Goal: Task Accomplishment & Management: Manage account settings

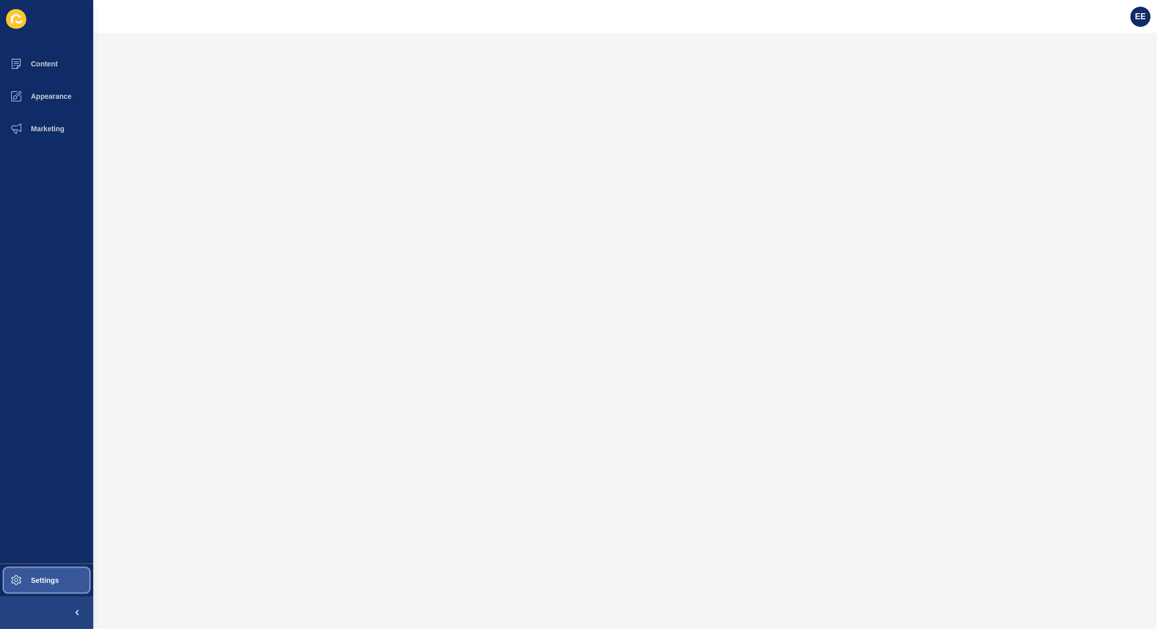
drag, startPoint x: 39, startPoint y: 580, endPoint x: 93, endPoint y: 555, distance: 59.9
click at [42, 579] on span "Settings" at bounding box center [28, 580] width 60 height 8
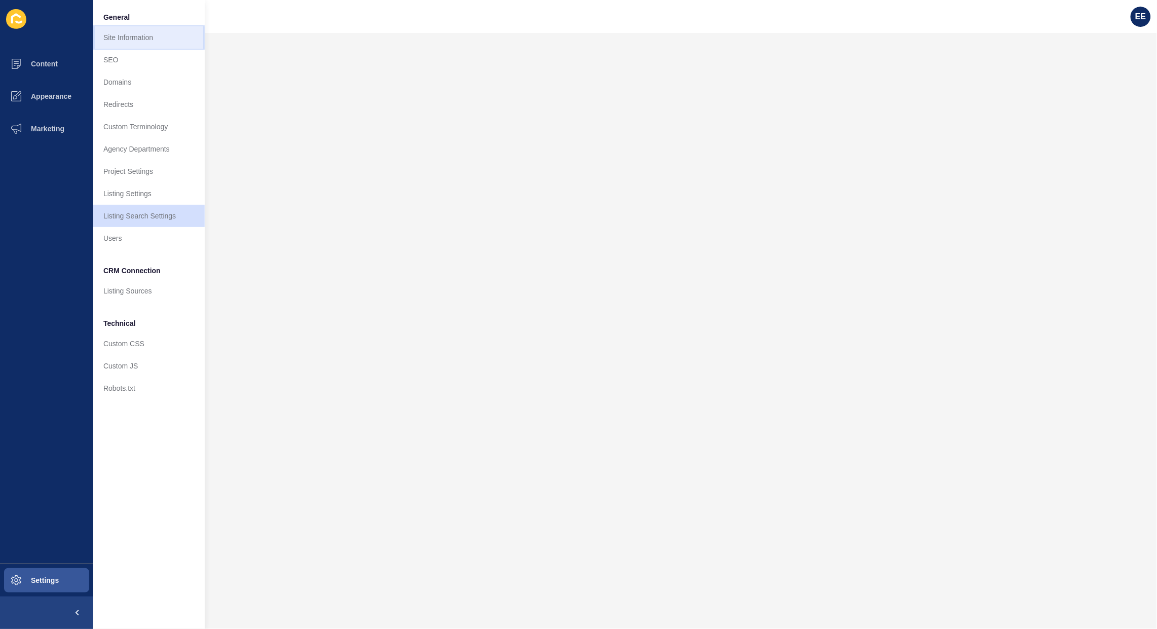
click at [137, 41] on link "Site Information" at bounding box center [148, 37] width 111 height 22
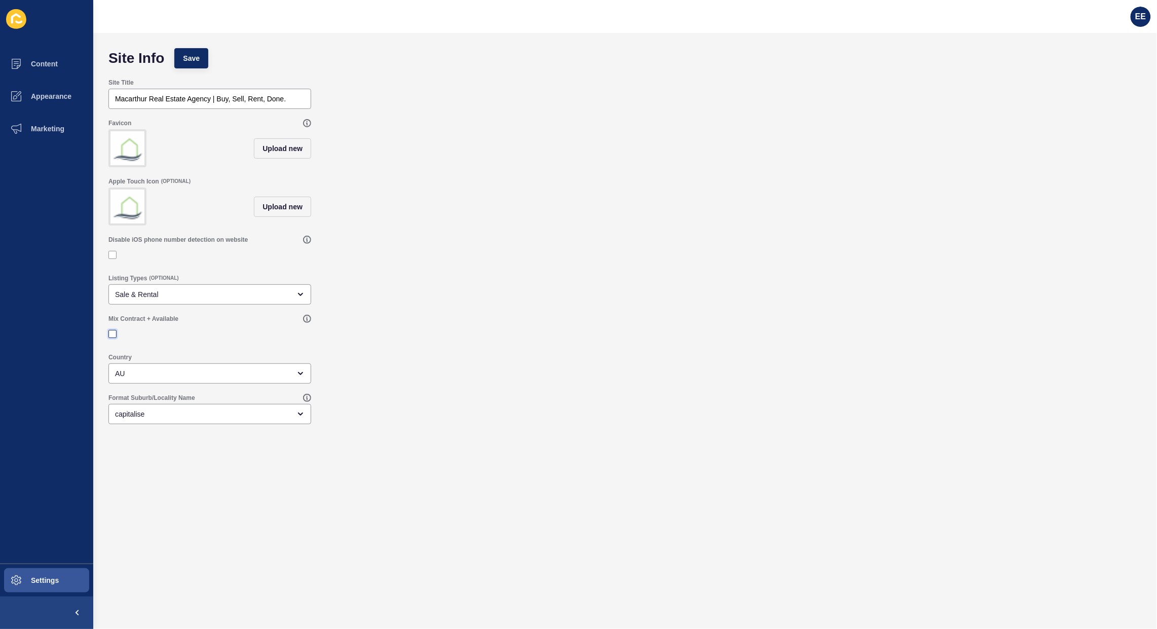
click at [113, 338] on label at bounding box center [112, 334] width 8 height 8
click at [113, 338] on input "Mix Contract + Available" at bounding box center [113, 334] width 7 height 7
checkbox input "true"
drag, startPoint x: 185, startPoint y: 62, endPoint x: 261, endPoint y: 72, distance: 76.2
click at [187, 62] on span "Save" at bounding box center [191, 58] width 17 height 10
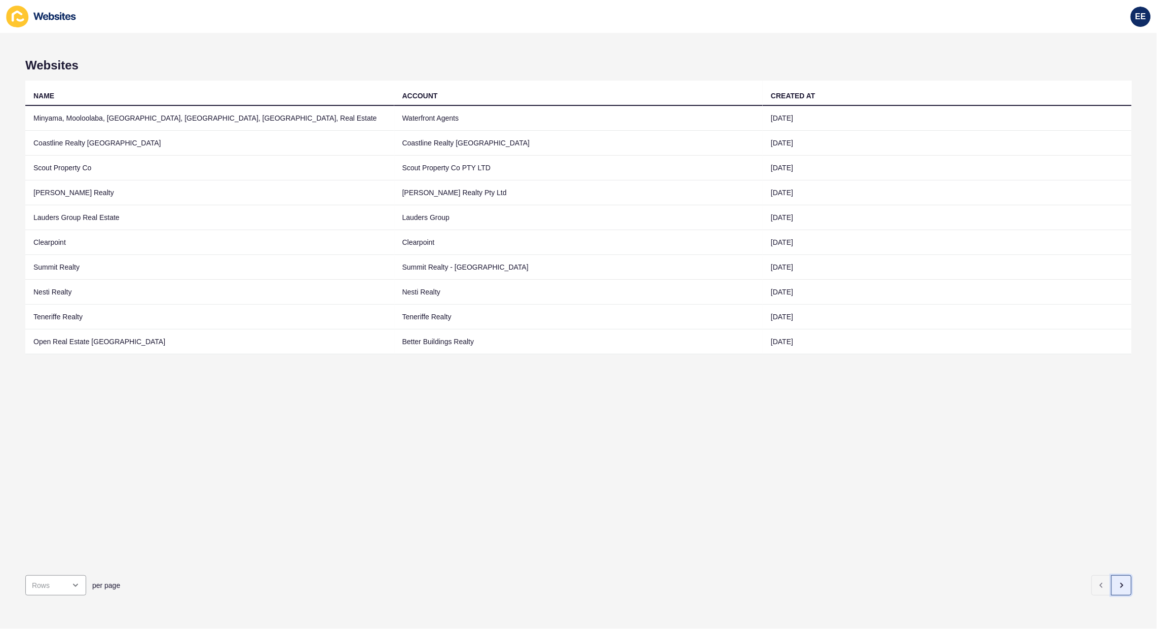
click at [1118, 581] on icon "button" at bounding box center [1122, 585] width 8 height 8
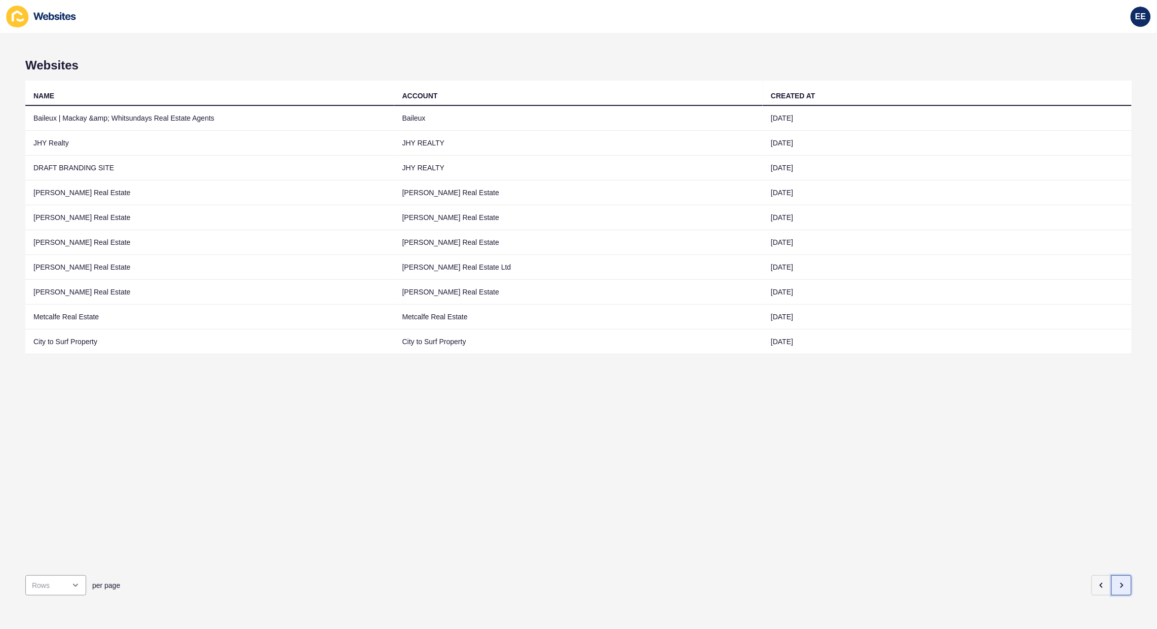
click at [1119, 576] on button "button" at bounding box center [1121, 585] width 20 height 20
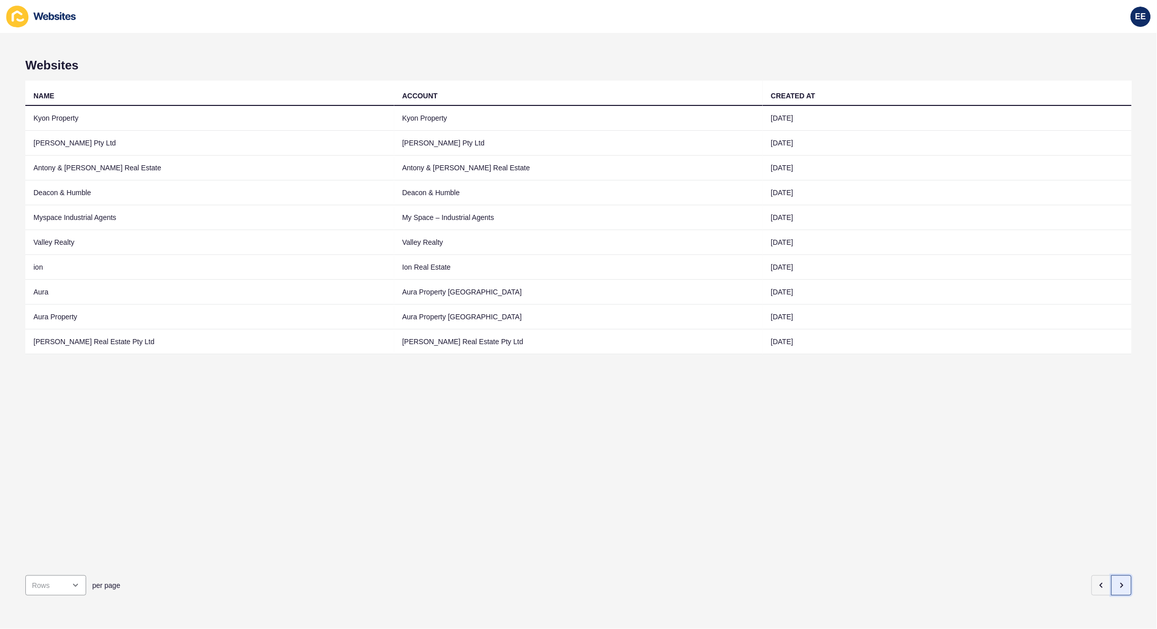
click at [1119, 576] on button "button" at bounding box center [1121, 585] width 20 height 20
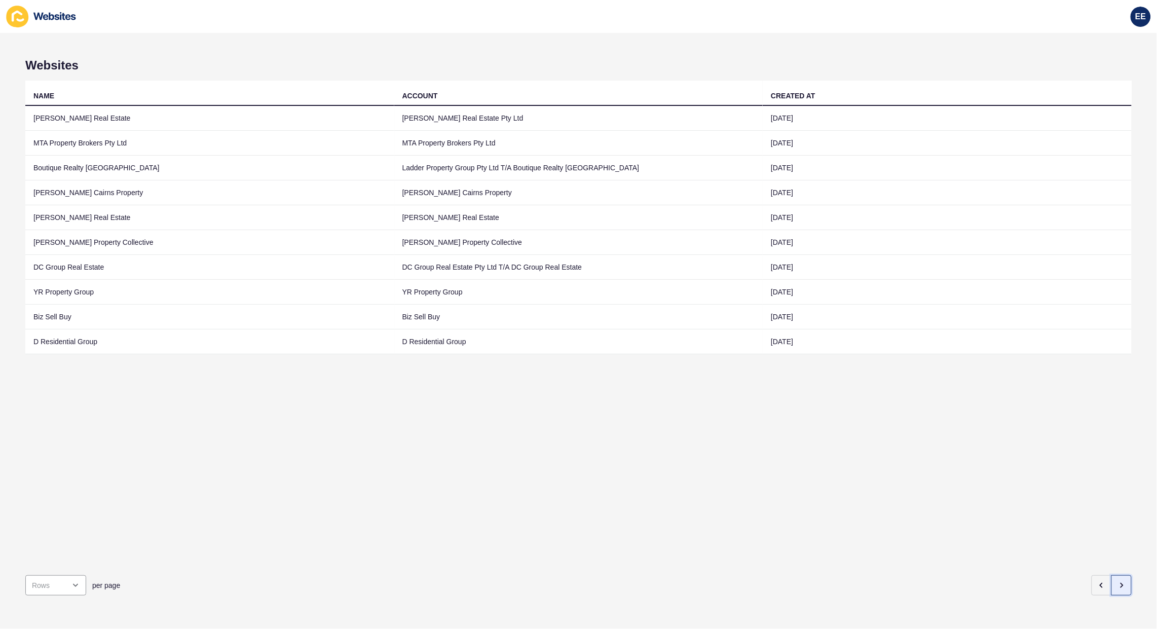
click at [1119, 576] on button "button" at bounding box center [1121, 585] width 20 height 20
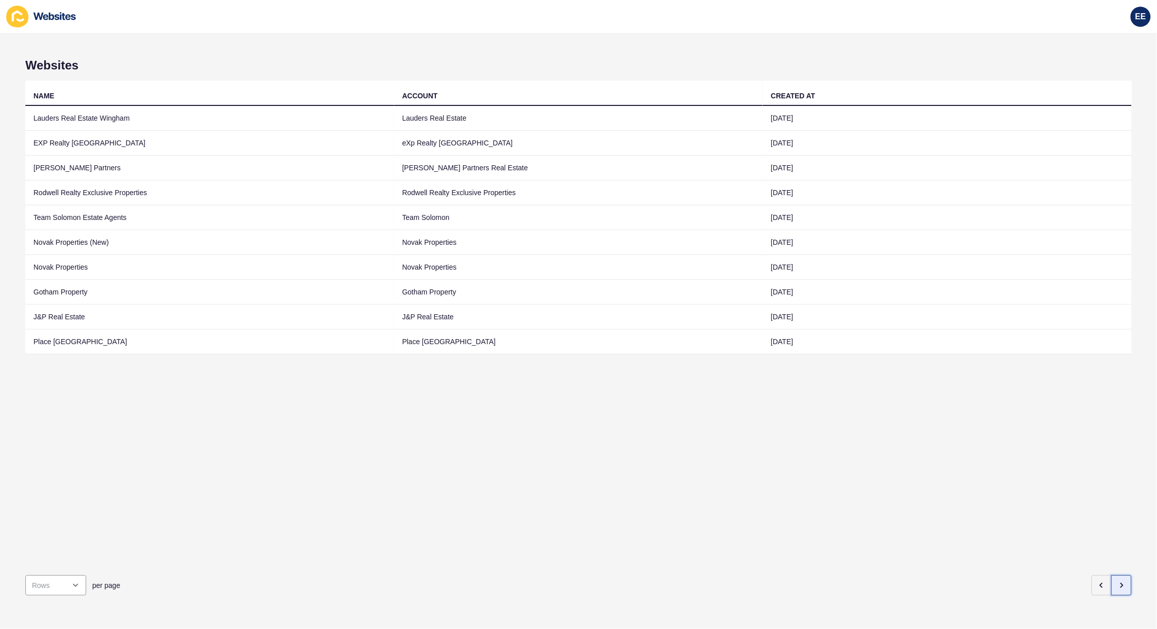
click at [1118, 581] on icon "button" at bounding box center [1122, 585] width 8 height 8
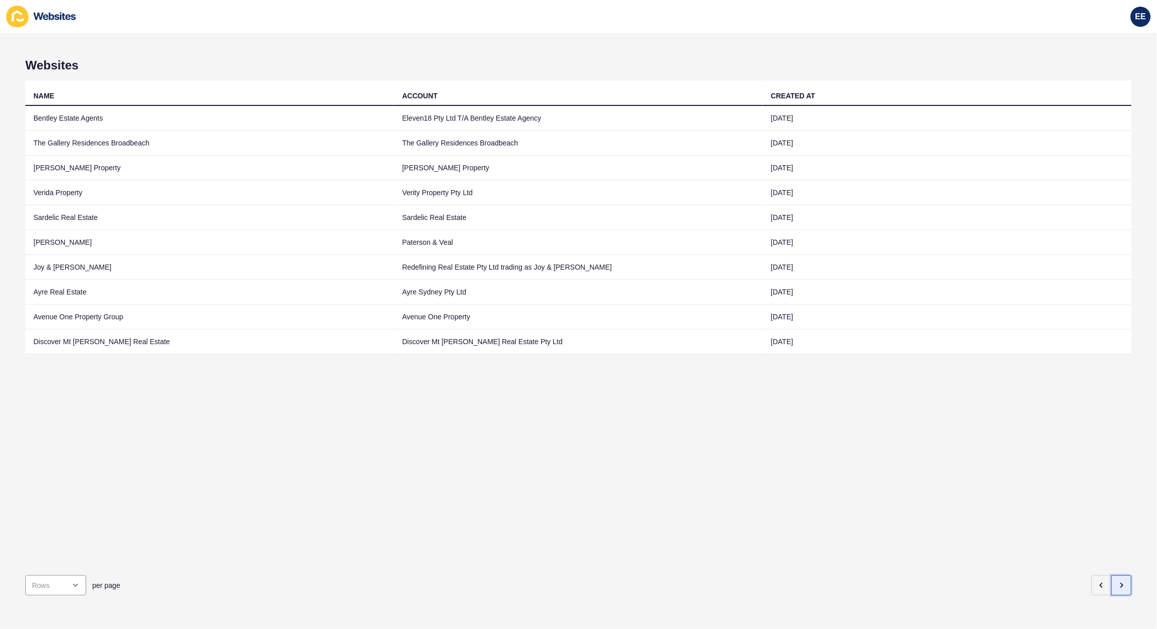
click at [1118, 581] on icon "button" at bounding box center [1122, 585] width 8 height 8
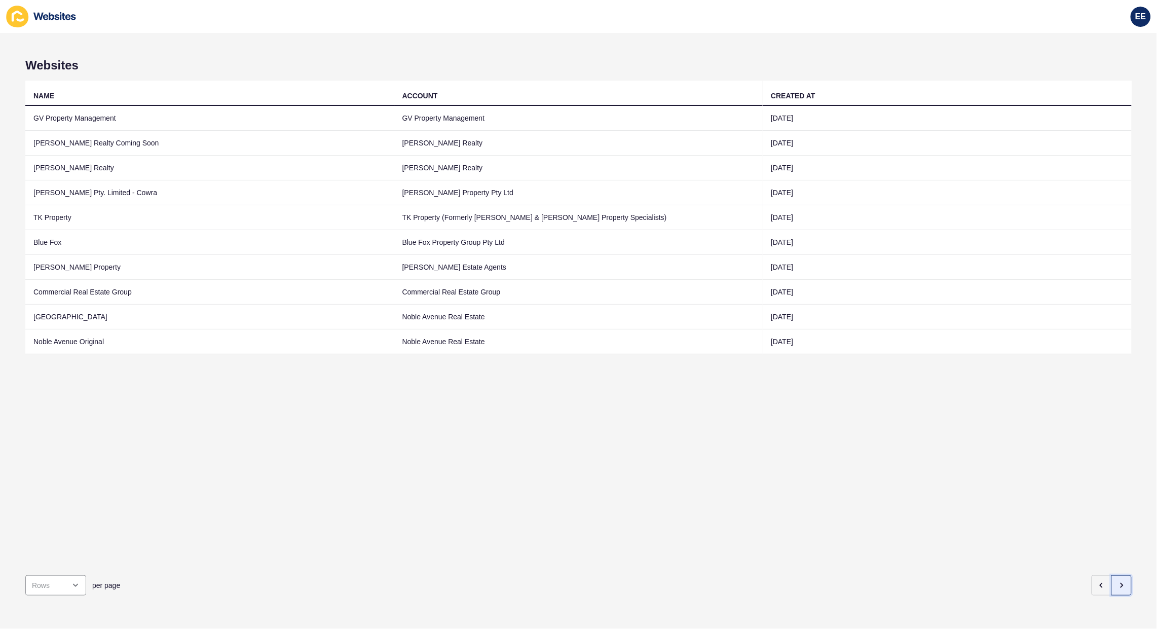
click at [1118, 581] on icon "button" at bounding box center [1122, 585] width 8 height 8
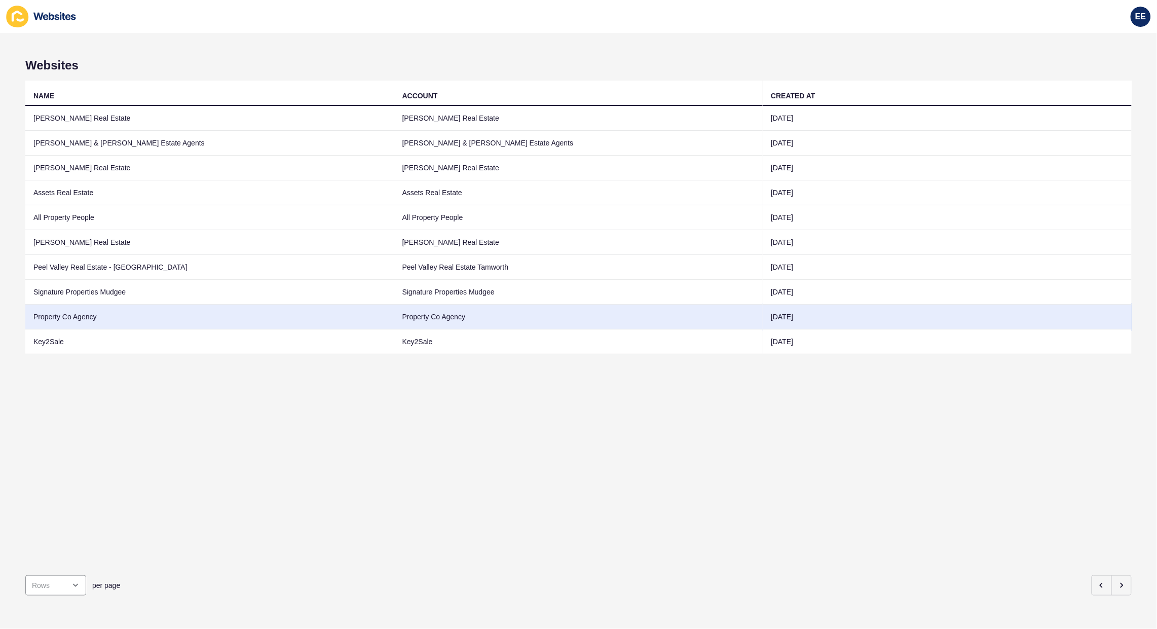
click at [51, 313] on td "Property Co Agency" at bounding box center [209, 317] width 369 height 25
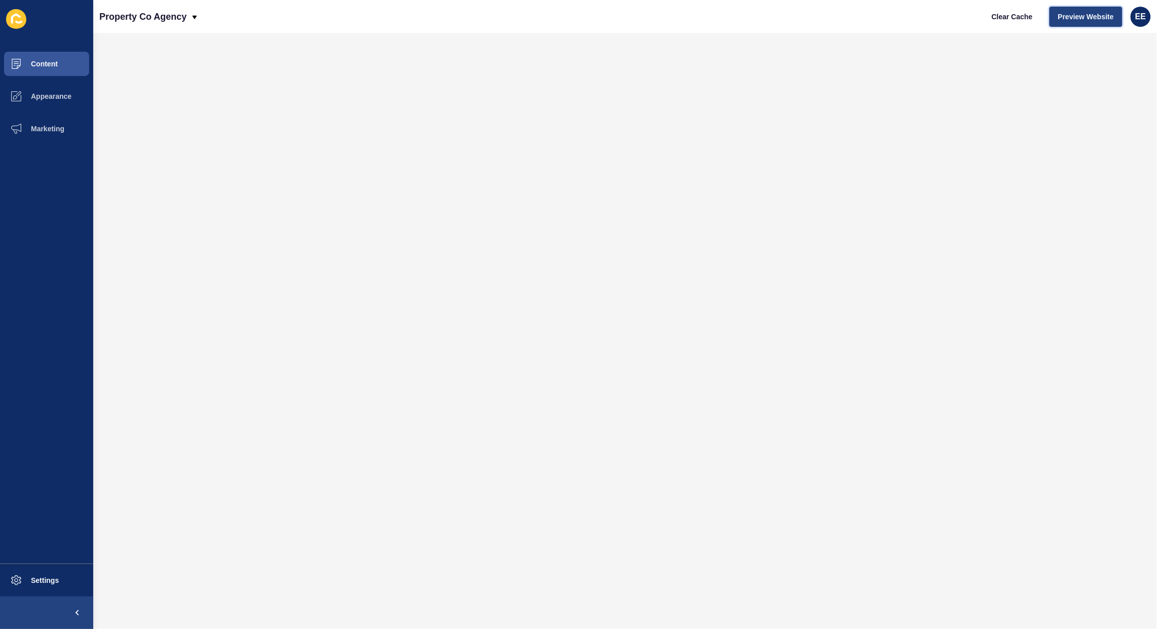
click at [1093, 18] on span "Preview Website" at bounding box center [1086, 17] width 56 height 10
